Goal: Communication & Community: Answer question/provide support

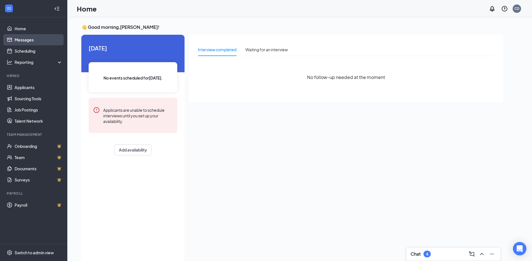
click at [27, 41] on link "Messages" at bounding box center [39, 39] width 48 height 11
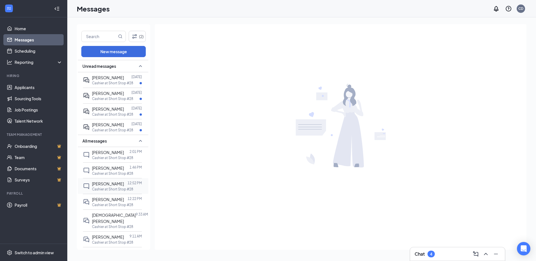
click at [107, 186] on span "[PERSON_NAME]" at bounding box center [108, 183] width 32 height 5
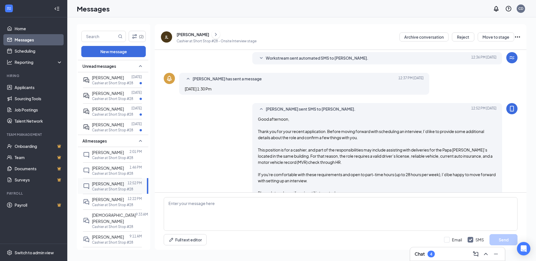
scroll to position [107, 0]
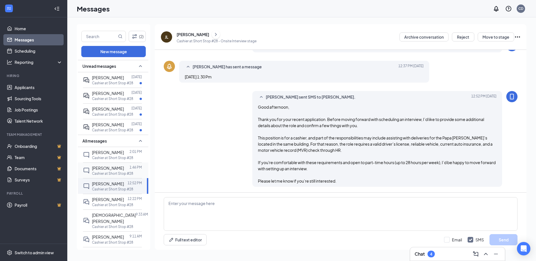
click at [104, 171] on span "[PERSON_NAME]" at bounding box center [108, 168] width 32 height 5
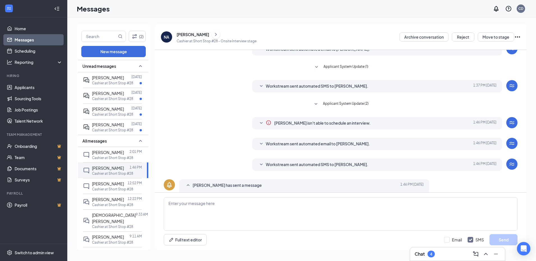
scroll to position [40, 0]
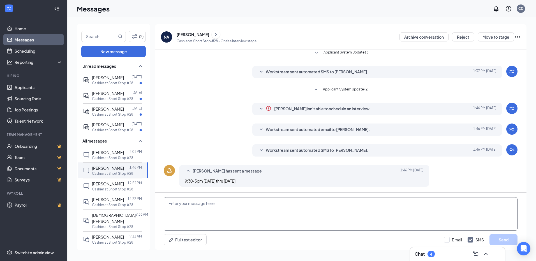
paste textarea "Good evening, Thank you for your recent application. Before moving forward with…"
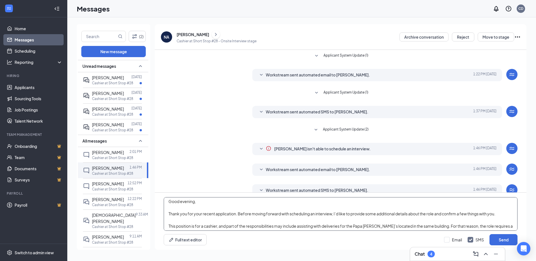
scroll to position [0, 0]
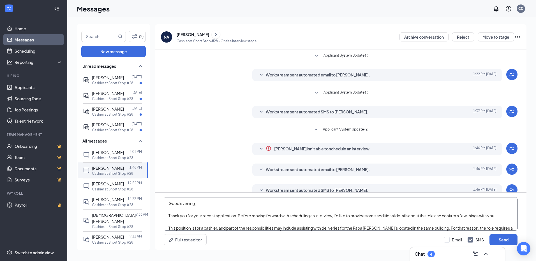
drag, startPoint x: 194, startPoint y: 203, endPoint x: 180, endPoint y: 203, distance: 13.7
click at [180, 203] on textarea "Good evening, Thank you for your recent application. Before moving forward with…" at bounding box center [341, 214] width 354 height 34
type textarea "Good afternoon, Thank you for your recent application. Before moving forward wi…"
click at [504, 239] on button "Send" at bounding box center [504, 239] width 28 height 11
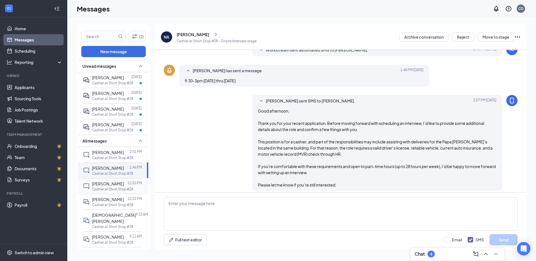
scroll to position [144, 0]
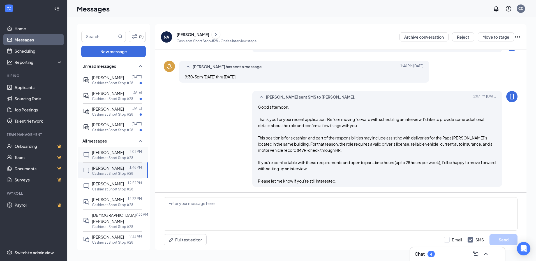
click at [109, 154] on span "[PERSON_NAME]" at bounding box center [108, 152] width 32 height 5
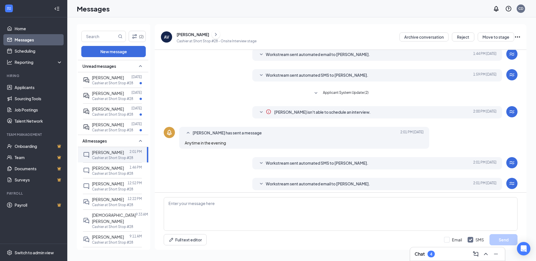
scroll to position [24, 0]
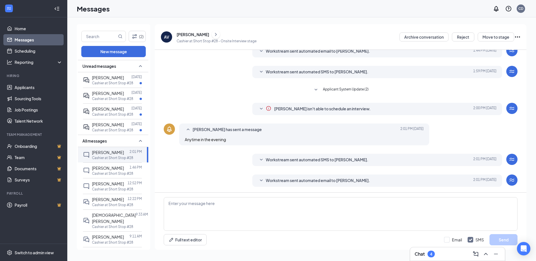
click at [190, 33] on div "[PERSON_NAME]" at bounding box center [193, 35] width 33 height 6
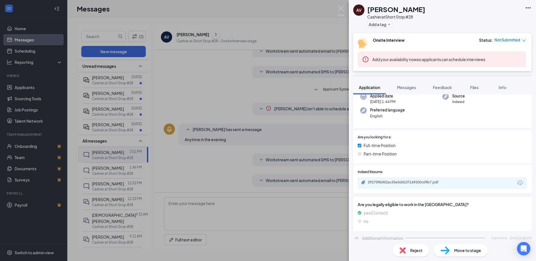
scroll to position [56, 0]
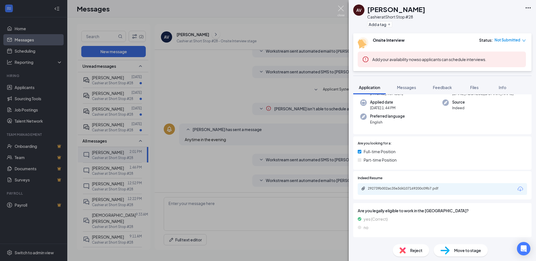
click at [340, 8] on img at bounding box center [341, 11] width 7 height 11
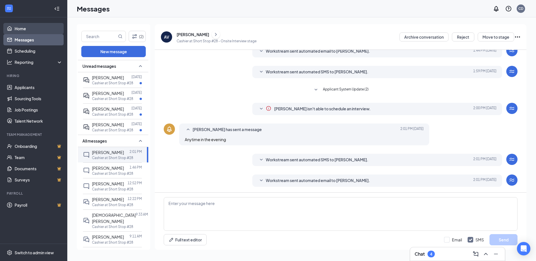
click at [40, 27] on link "Home" at bounding box center [39, 28] width 48 height 11
